Goal: Task Accomplishment & Management: Manage account settings

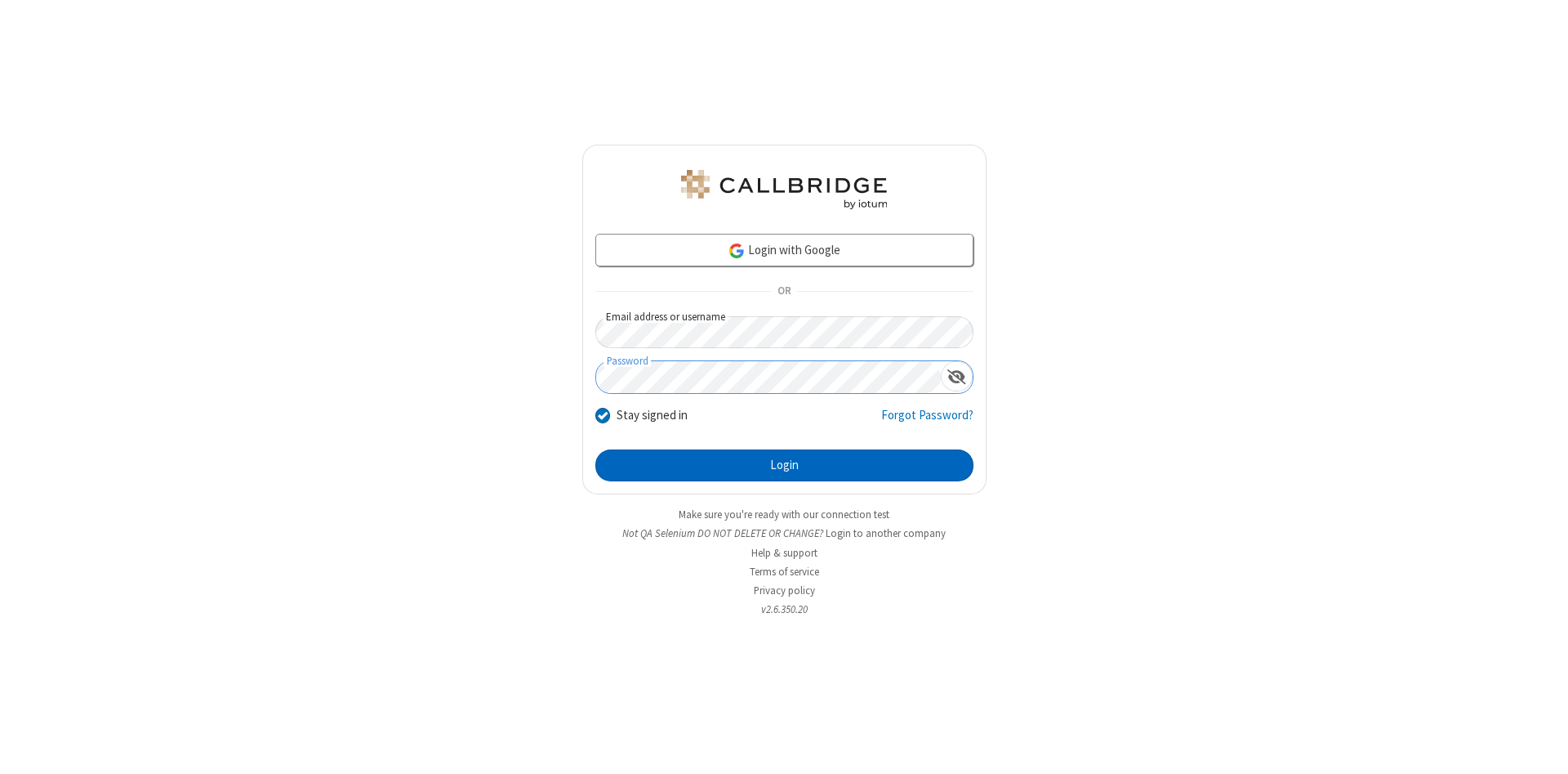
click at [784, 465] on button "Login" at bounding box center [784, 465] width 378 height 33
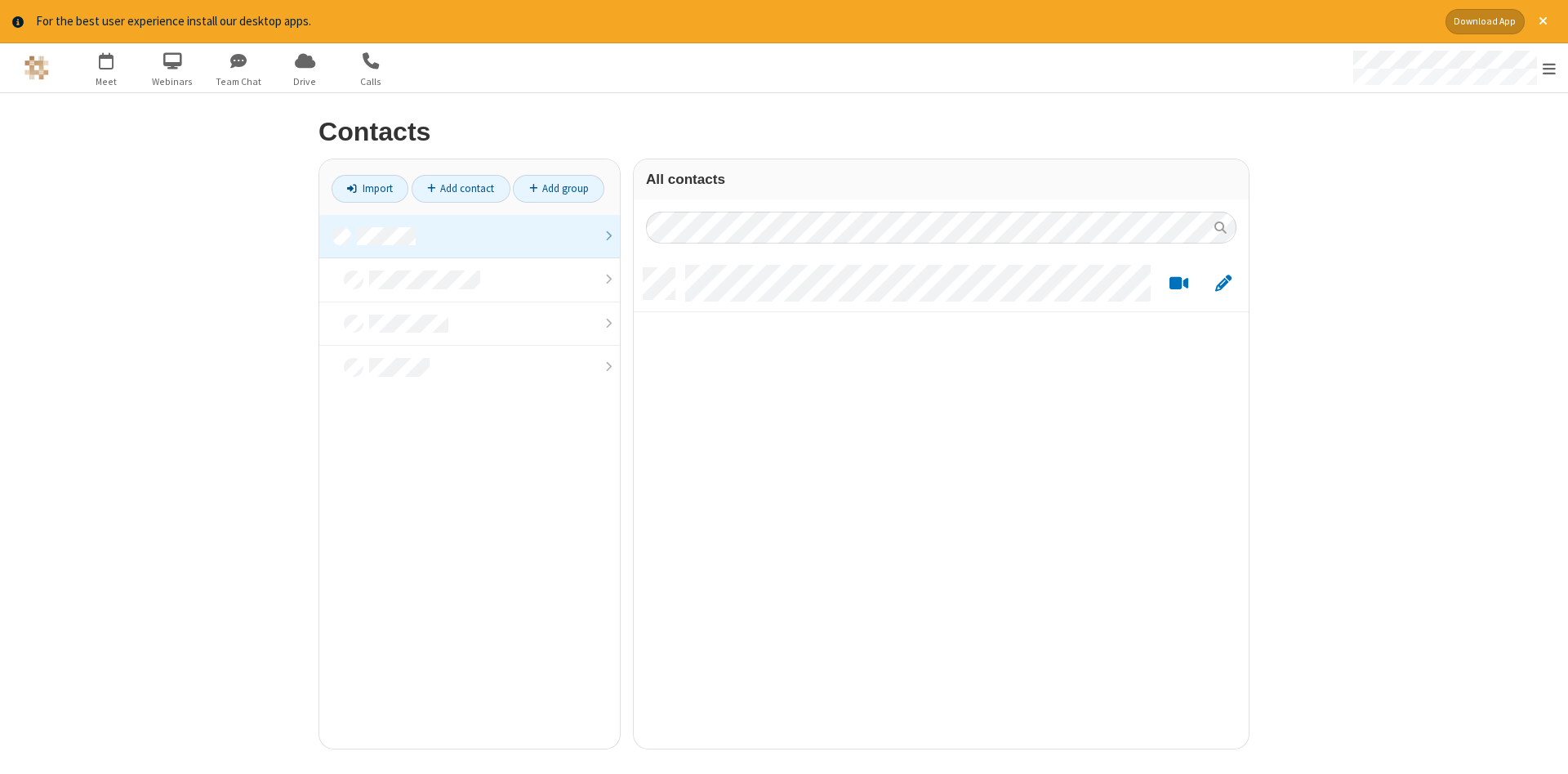
click at [470, 236] on link at bounding box center [470, 237] width 301 height 44
click at [460, 188] on link "Add contact" at bounding box center [461, 188] width 99 height 28
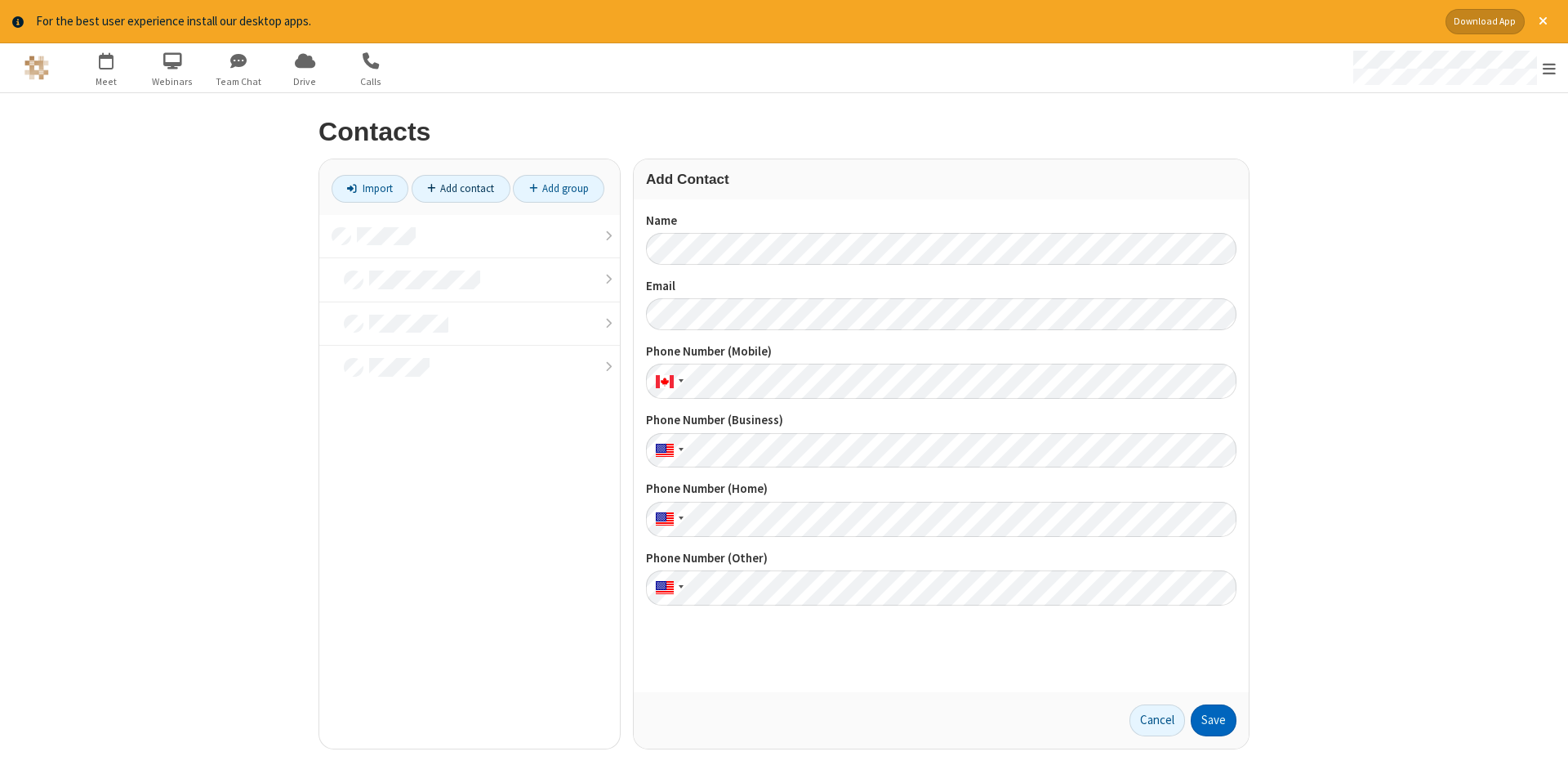
click at [1214, 720] on button "Save" at bounding box center [1214, 721] width 46 height 33
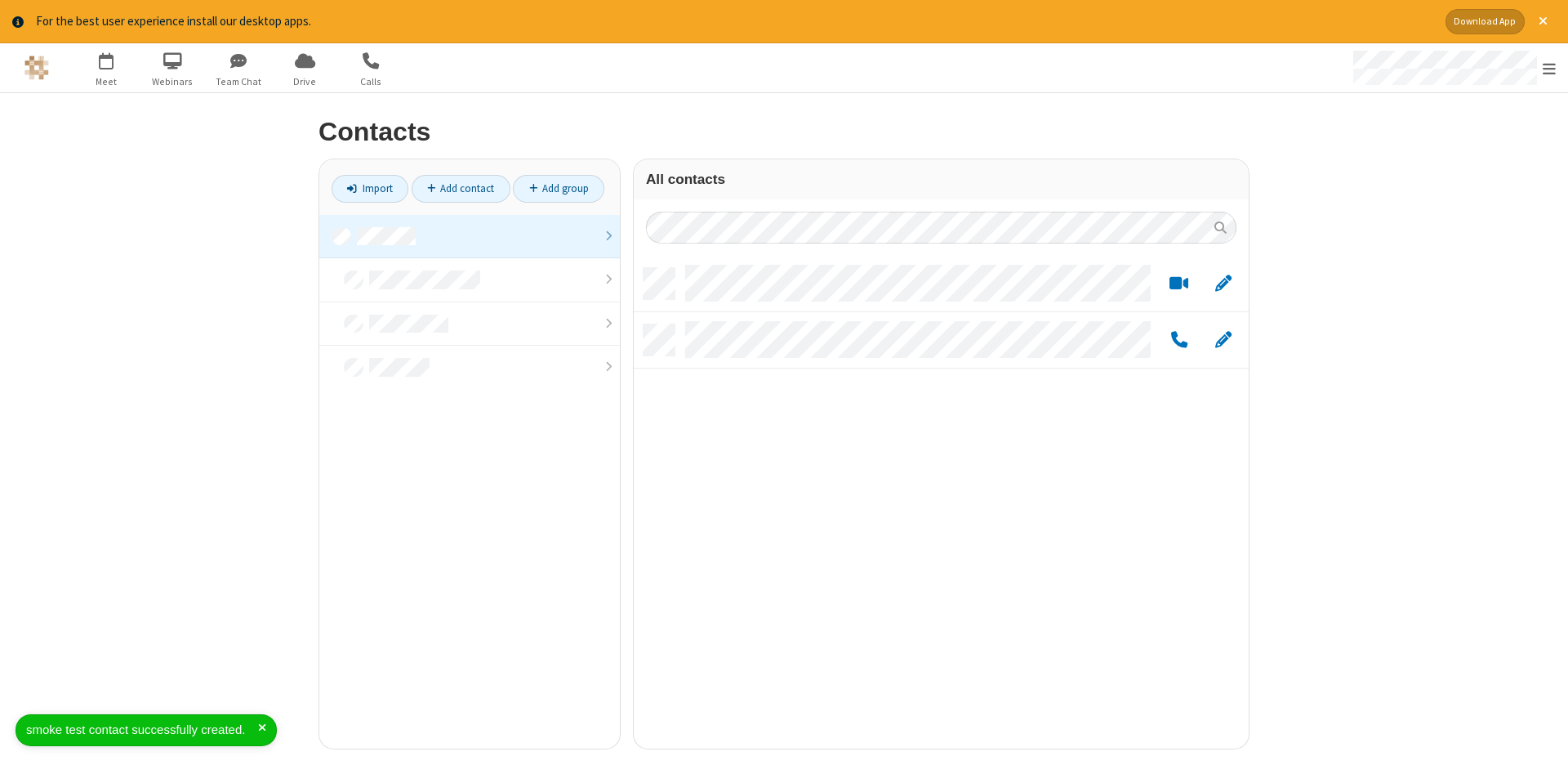
scroll to position [493, 615]
click at [460, 188] on link "Add contact" at bounding box center [461, 188] width 99 height 28
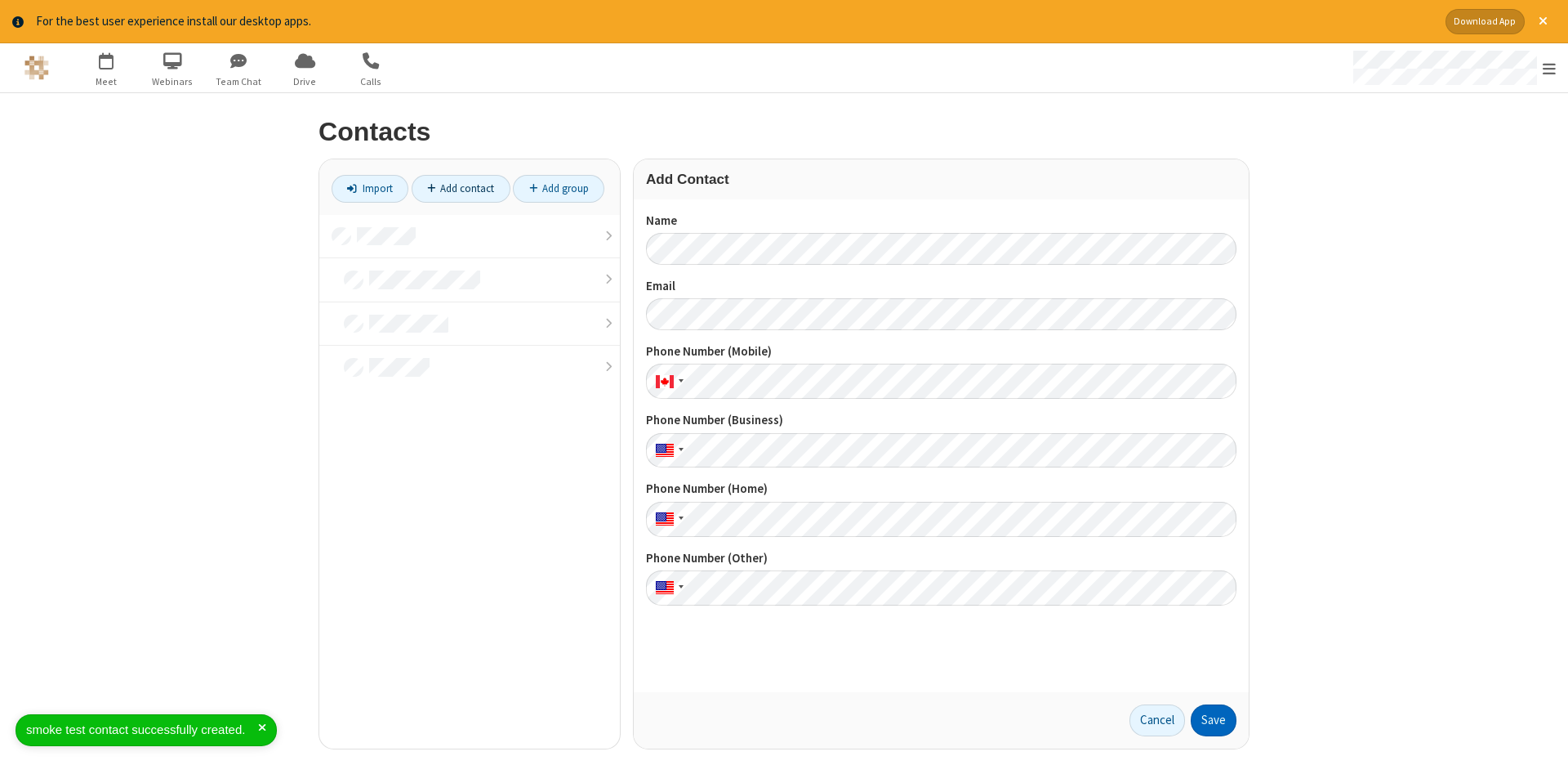
click at [1214, 720] on button "Save" at bounding box center [1214, 721] width 46 height 33
